Goal: Task Accomplishment & Management: Use online tool/utility

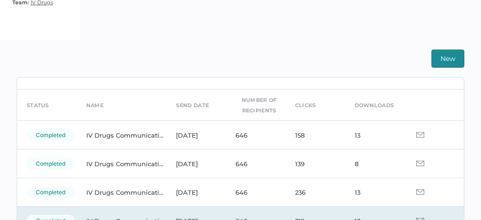
scroll to position [21, 0]
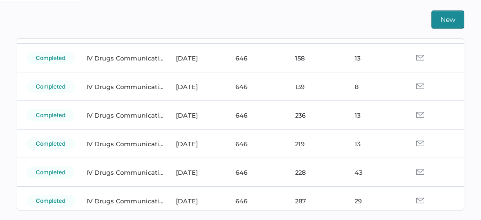
scroll to position [64, 0]
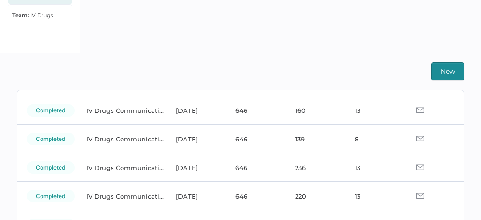
scroll to position [65, 0]
